Goal: Task Accomplishment & Management: Complete application form

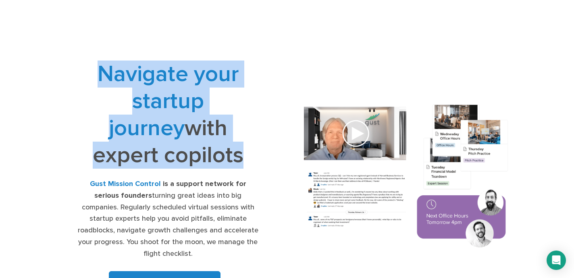
click at [195, 125] on h1 "Navigate your startup journey with expert copilots" at bounding box center [167, 114] width 181 height 108
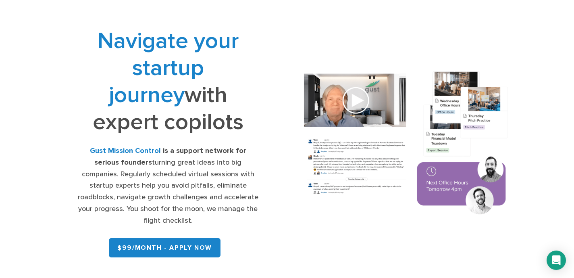
scroll to position [35, 0]
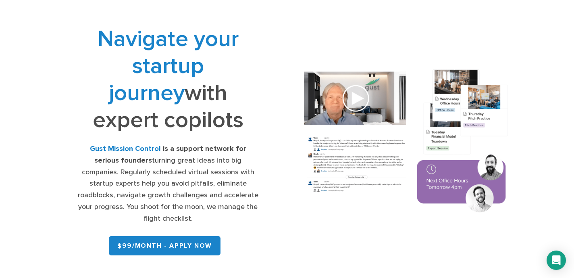
click at [179, 171] on div "Gust Mission Control is a support network for serious founders turning great id…" at bounding box center [167, 183] width 181 height 81
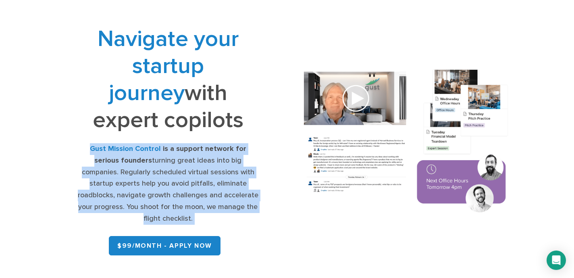
copy div "Gust Mission Control is a support network for serious founders turning great id…"
click at [170, 74] on span "Navigate your startup journey" at bounding box center [168, 65] width 141 height 81
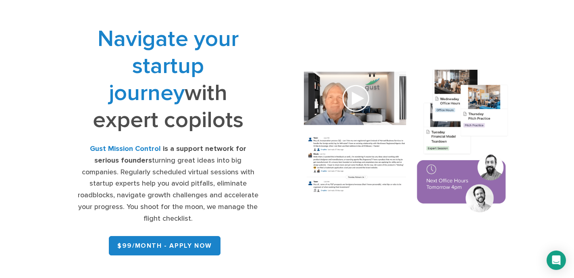
click at [170, 74] on span "Navigate your startup journey" at bounding box center [168, 65] width 141 height 81
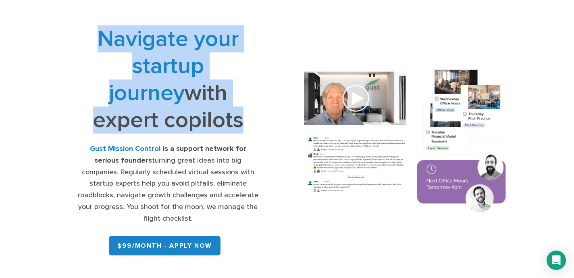
copy div "Navigate your startup journey with expert copilots"
click at [143, 178] on div "Gust Mission Control is a support network for serious founders turning great id…" at bounding box center [167, 183] width 181 height 81
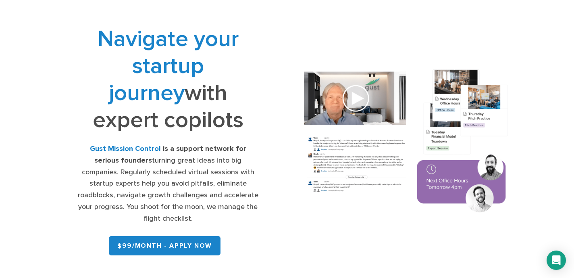
click at [143, 178] on div "Gust Mission Control is a support network for serious founders turning great id…" at bounding box center [167, 183] width 181 height 81
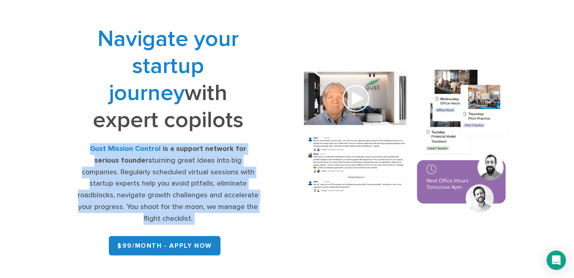
copy div "Gust Mission Control is a support network for serious founders turning great id…"
click at [363, 52] on div "Navigate your startup journey with expert copilots Gust Mission Control is a su…" at bounding box center [287, 141] width 477 height 233
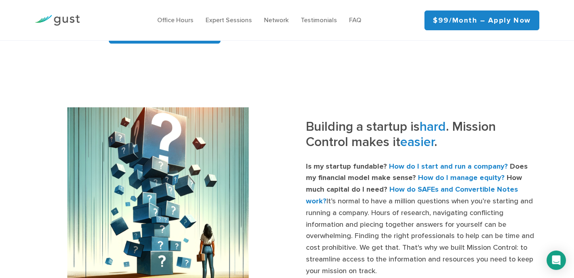
scroll to position [250, 0]
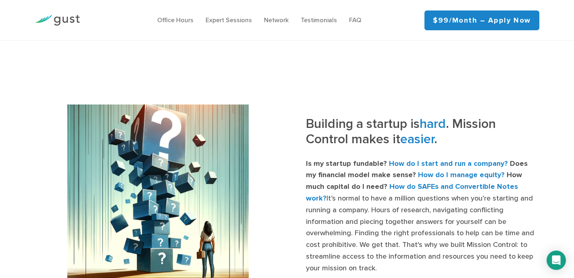
click at [381, 134] on h3 "Building a startup is hard . Mission Control makes it easier ." at bounding box center [422, 134] width 233 height 36
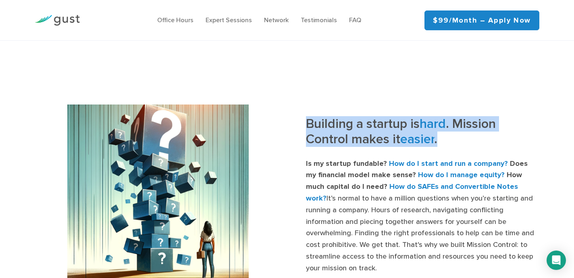
copy div "Building a startup is hard . Mission Control makes it easier ."
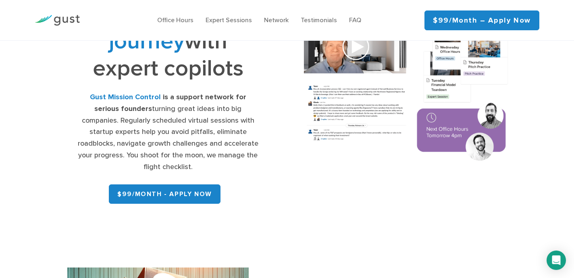
scroll to position [63, 0]
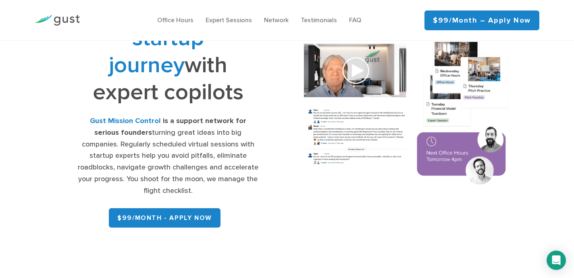
drag, startPoint x: 531, startPoint y: 21, endPoint x: 225, endPoint y: 0, distance: 306.3
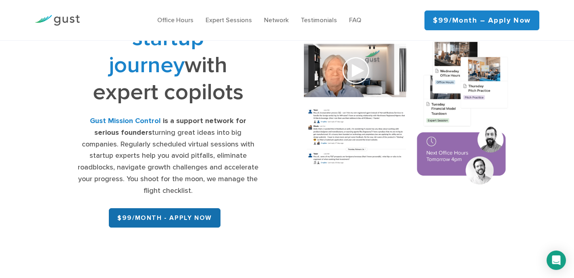
click at [177, 217] on link "$99/month - APPLY NOW" at bounding box center [165, 217] width 112 height 19
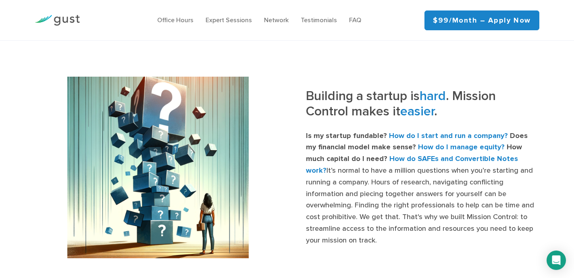
scroll to position [287, 0]
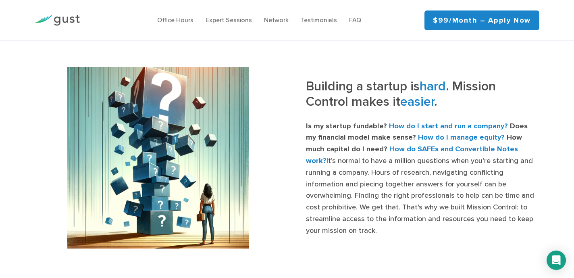
click at [396, 94] on h3 "Building a startup is hard . Mission Control makes it easier ." at bounding box center [422, 97] width 233 height 36
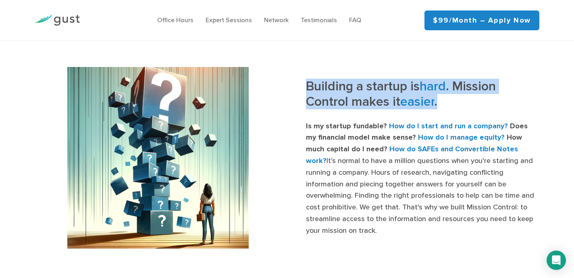
copy div "Building a startup is hard . Mission Control makes it easier ."
click at [347, 149] on p "Is my startup fundable? How do I start and run a company? Does my financial mod…" at bounding box center [422, 179] width 233 height 116
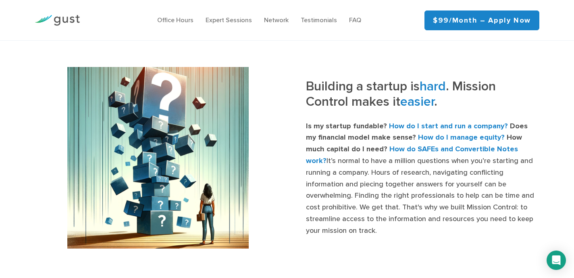
click at [347, 149] on p "Is my startup fundable? How do I start and run a company? Does my financial mod…" at bounding box center [422, 179] width 233 height 116
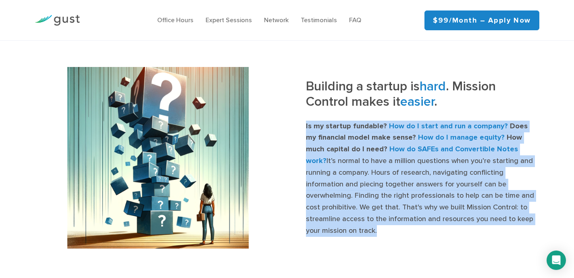
copy div "Is my startup fundable? How do I start and run a company? Does my financial mod…"
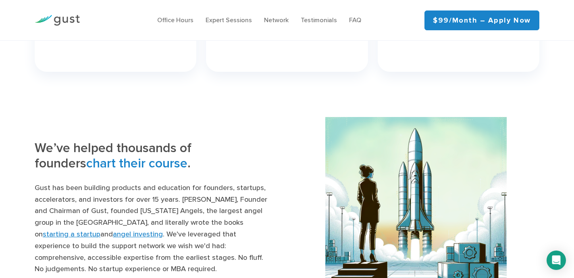
scroll to position [697, 0]
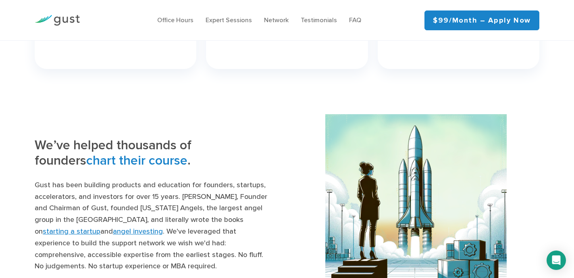
click at [89, 159] on span "chart their course" at bounding box center [136, 160] width 101 height 15
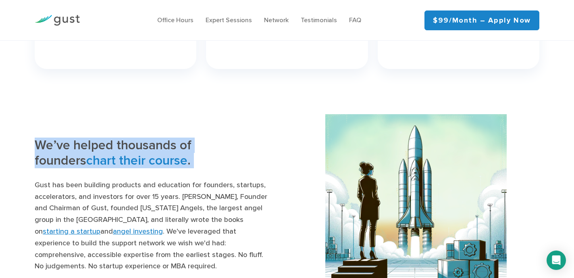
copy div "We’ve helped thousands of founders chart their course ."
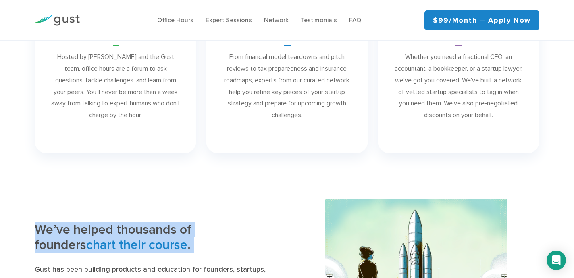
scroll to position [647, 0]
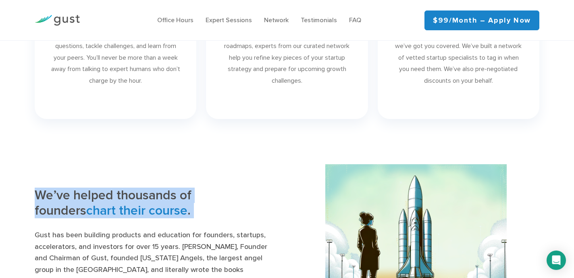
copy div "We’ve helped thousands of founders chart their course ."
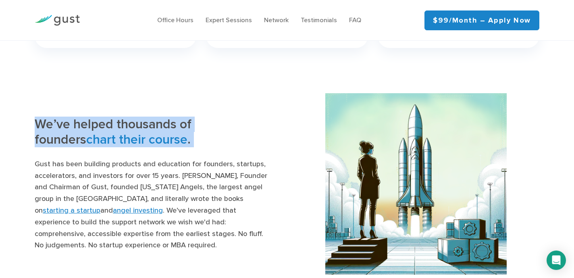
scroll to position [737, 0]
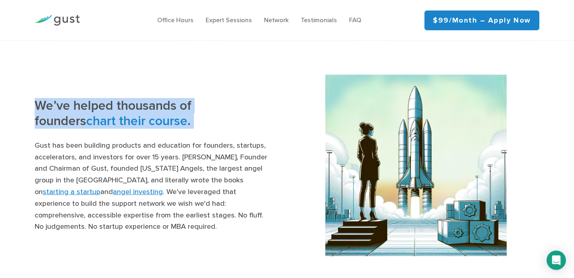
click at [111, 184] on p "Gust has been building products and education for founders, startups, accelerat…" at bounding box center [151, 186] width 233 height 93
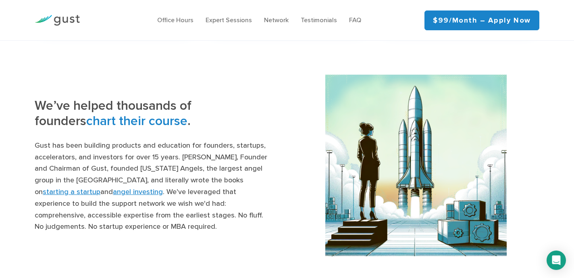
click at [111, 184] on p "Gust has been building products and education for founders, startups, accelerat…" at bounding box center [151, 186] width 233 height 93
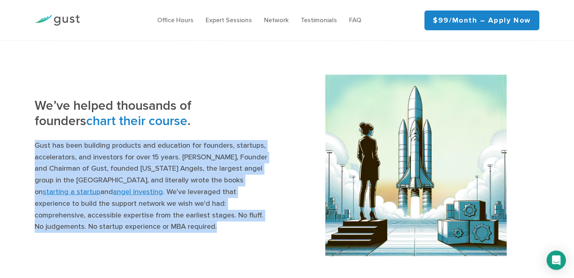
copy div "Gust has been building products and education for founders, startups, accelerat…"
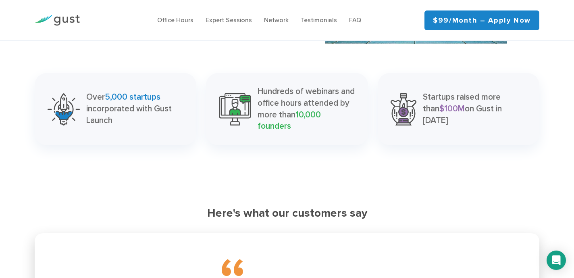
scroll to position [949, 0]
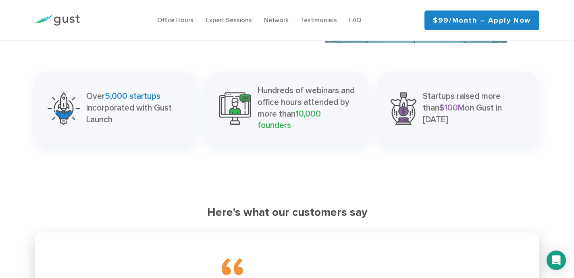
click at [125, 110] on p "Over 5,000 startups incorporated with Gust Launch" at bounding box center [135, 108] width 98 height 35
click at [111, 106] on p "Over 5,000 startups incorporated with Gust Launch" at bounding box center [135, 108] width 98 height 35
drag, startPoint x: 119, startPoint y: 117, endPoint x: 86, endPoint y: 94, distance: 40.7
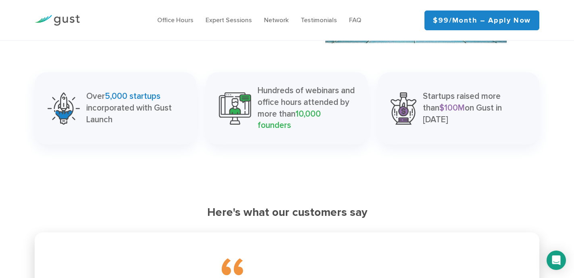
click at [86, 94] on div "Over 5,000 startups incorporated with Gust Launch" at bounding box center [116, 108] width 162 height 72
copy p "Over 5,000 startups incorporated with Gust Launch"
click at [285, 106] on p "Hundreds of webinars and office hours attended by more than 10,000 founders" at bounding box center [306, 108] width 97 height 46
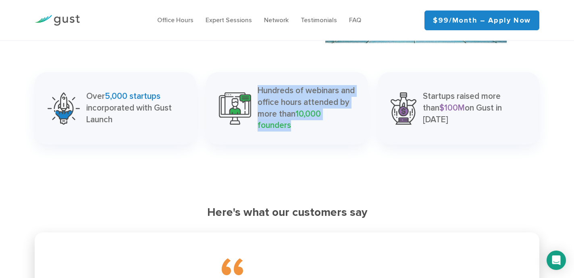
copy div "Hundreds of webinars and office hours attended by more than 10,000 founders"
click at [450, 104] on p "Startups raised more than $100M on Gust in [DATE]" at bounding box center [475, 108] width 104 height 35
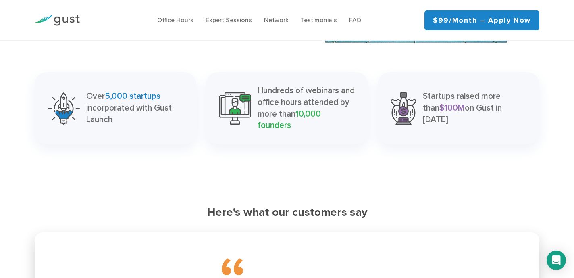
click at [450, 104] on p "Startups raised more than $100M on Gust in [DATE]" at bounding box center [475, 108] width 104 height 35
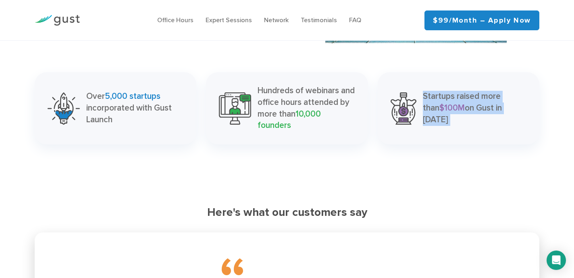
copy div "Startups raised more than $100M on Gust in [DATE]"
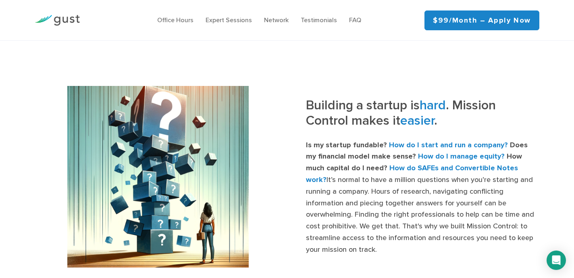
scroll to position [264, 0]
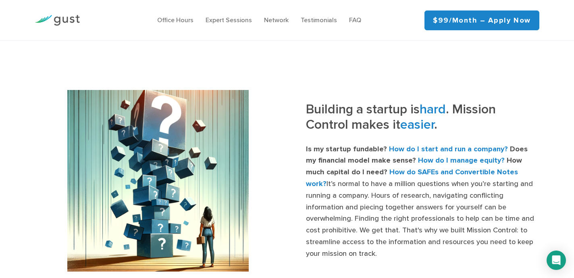
click at [325, 123] on h3 "Building a startup is hard . Mission Control makes it easier ." at bounding box center [422, 120] width 233 height 36
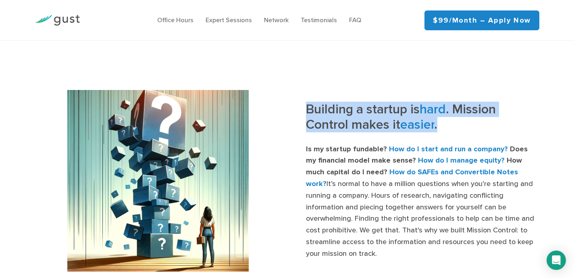
copy div "Building a startup is hard . Mission Control makes it easier ."
click at [373, 206] on p "Is my startup fundable? How do I start and run a company? Does my financial mod…" at bounding box center [422, 202] width 233 height 116
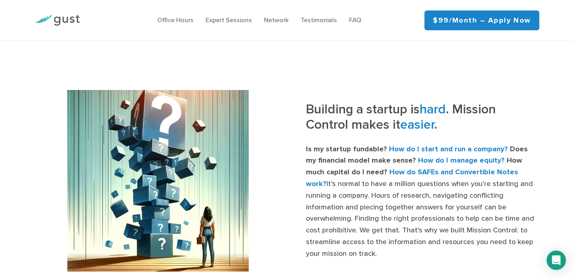
click at [373, 206] on p "Is my startup fundable? How do I start and run a company? Does my financial mod…" at bounding box center [422, 202] width 233 height 116
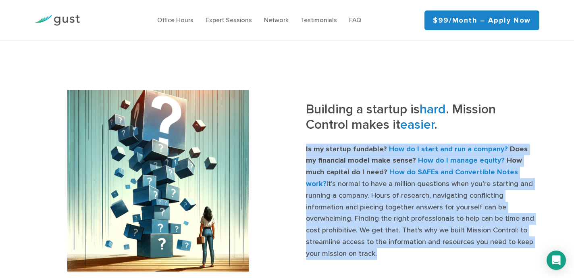
copy div "Is my startup fundable? How do I start and run a company? Does my financial mod…"
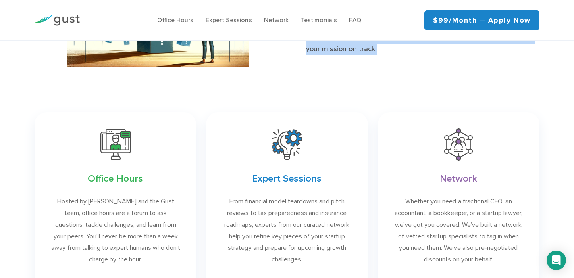
scroll to position [516, 0]
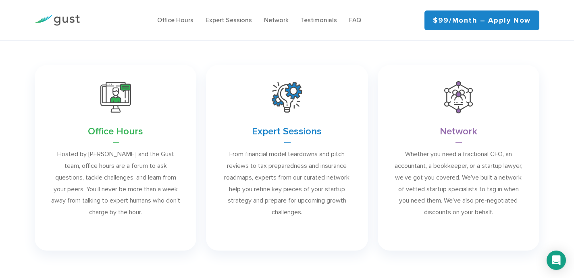
click at [128, 170] on link at bounding box center [116, 157] width 162 height 185
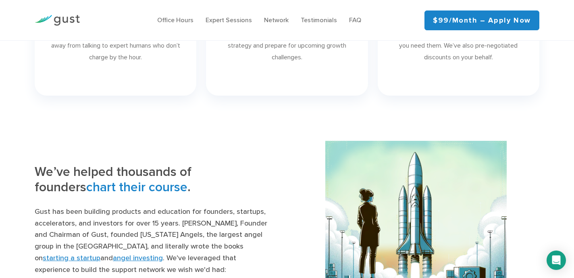
click at [128, 179] on span "chart their course" at bounding box center [136, 186] width 101 height 15
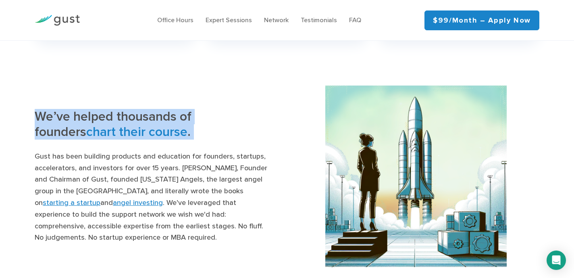
scroll to position [726, 0]
click at [111, 178] on p "Gust has been building products and education for founders, startups, accelerat…" at bounding box center [151, 196] width 233 height 93
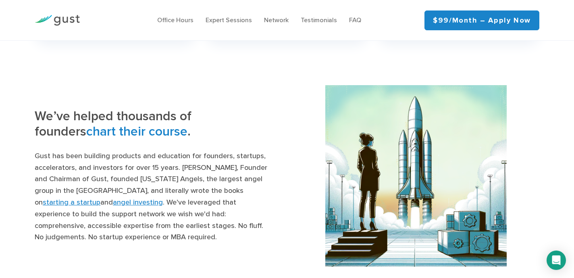
click at [111, 178] on p "Gust has been building products and education for founders, startups, accelerat…" at bounding box center [151, 196] width 233 height 93
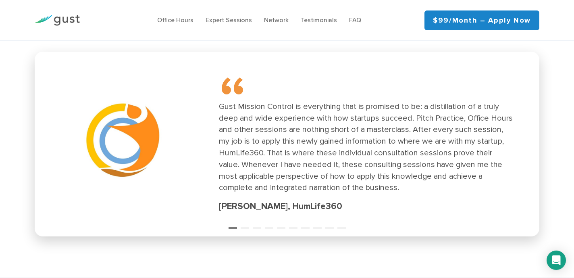
scroll to position [1129, 0]
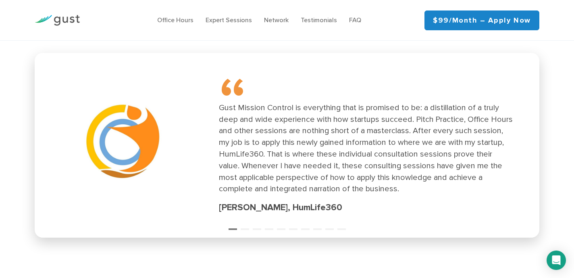
click at [291, 144] on div "Gust Mission Control is everything that is promised to be: a distillation of a …" at bounding box center [367, 148] width 296 height 93
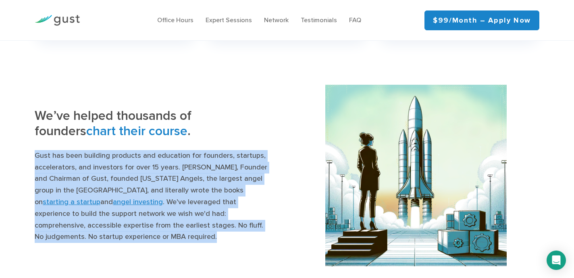
scroll to position [738, 0]
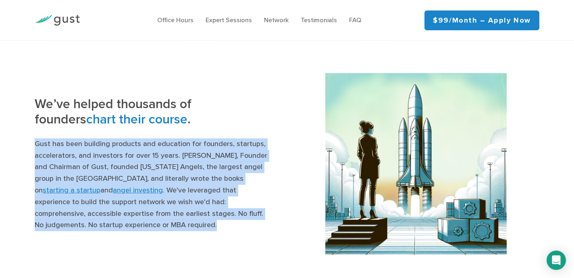
click at [250, 155] on p "Gust has been building products and education for founders, startups, accelerat…" at bounding box center [151, 184] width 233 height 93
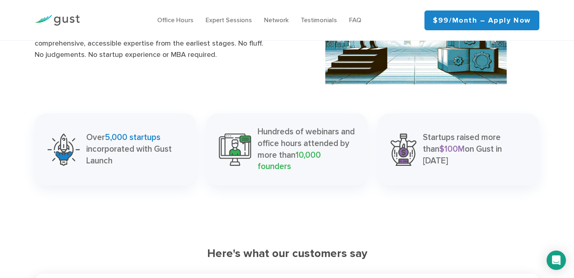
scroll to position [922, 0]
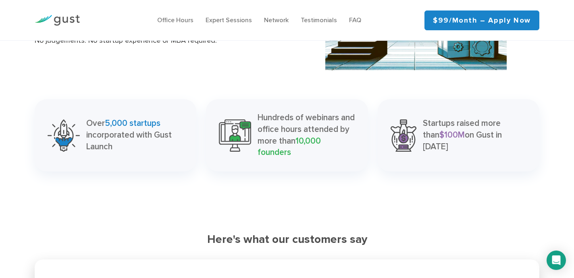
click at [127, 133] on p "Over 5,000 startups incorporated with Gust Launch" at bounding box center [135, 135] width 98 height 35
click at [106, 142] on p "Over 5,000 startups incorporated with Gust Launch" at bounding box center [135, 135] width 98 height 35
drag, startPoint x: 116, startPoint y: 147, endPoint x: 87, endPoint y: 122, distance: 38.0
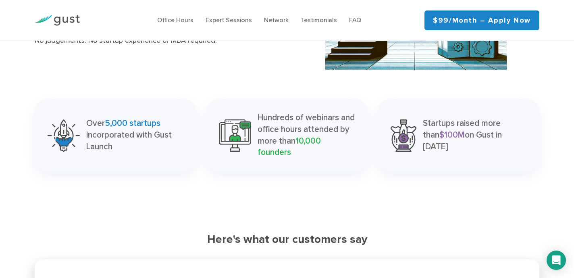
click at [87, 122] on p "Over 5,000 startups incorporated with Gust Launch" at bounding box center [135, 135] width 98 height 35
click at [285, 125] on p "Hundreds of webinars and office hours attended by more than 10,000 founders" at bounding box center [306, 135] width 97 height 46
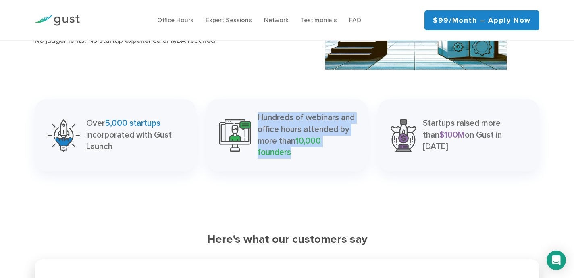
click at [285, 125] on p "Hundreds of webinars and office hours attended by more than 10,000 founders" at bounding box center [306, 135] width 97 height 46
click at [450, 137] on p "Startups raised more than $100M on Gust in [DATE]" at bounding box center [475, 135] width 104 height 35
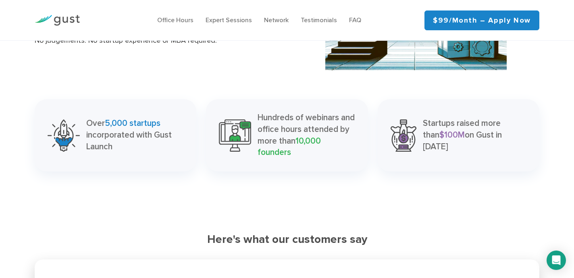
click at [450, 137] on p "Startups raised more than $100M on Gust in [DATE]" at bounding box center [475, 135] width 104 height 35
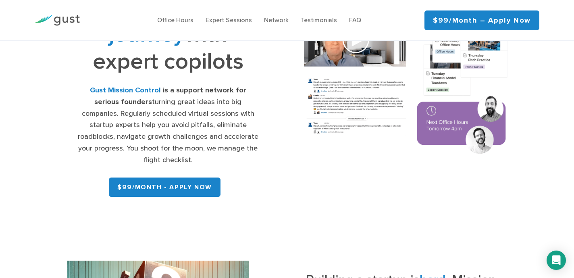
scroll to position [93, 0]
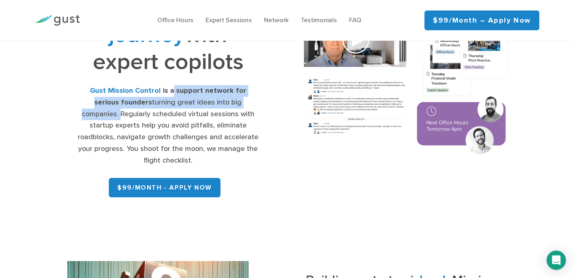
drag, startPoint x: 161, startPoint y: 90, endPoint x: 248, endPoint y: 105, distance: 88.4
click at [248, 105] on div "Gust Mission Control is a support network for serious founders turning great id…" at bounding box center [167, 125] width 181 height 81
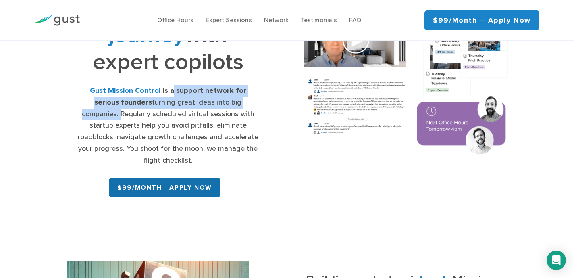
click at [178, 186] on link "$99/month - APPLY NOW" at bounding box center [165, 187] width 112 height 19
